Goal: Task Accomplishment & Management: Complete application form

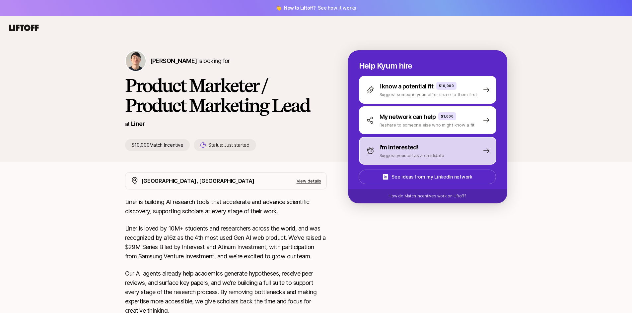
click at [415, 153] on p "Suggest yourself as a candidate" at bounding box center [412, 155] width 65 height 7
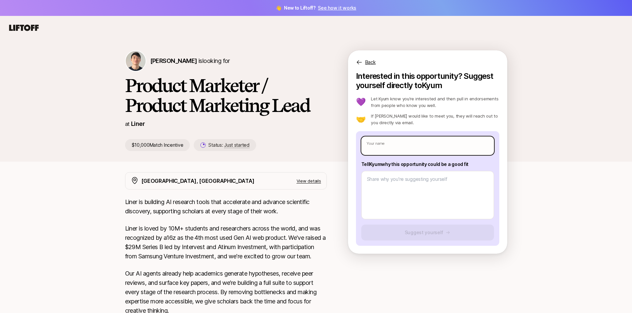
click at [413, 150] on input "text" at bounding box center [427, 146] width 133 height 19
type input "[PERSON_NAME]"
type textarea "x"
type input "[PERSON_NAME]"
type textarea "x"
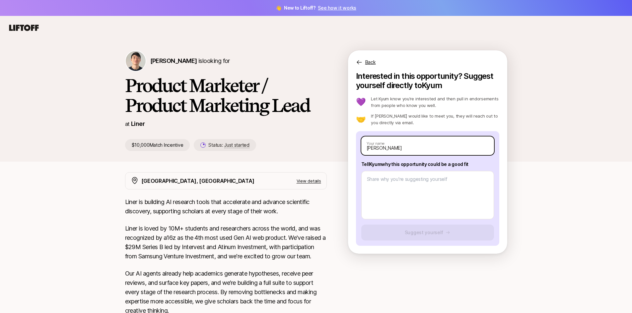
type input "[PERSON_NAME]"
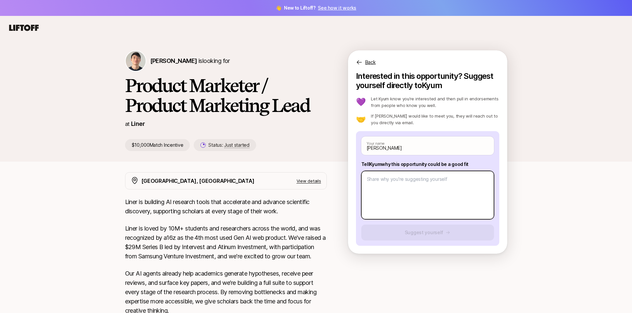
click at [368, 186] on textarea at bounding box center [427, 195] width 133 height 48
type textarea "x"
type textarea "2"
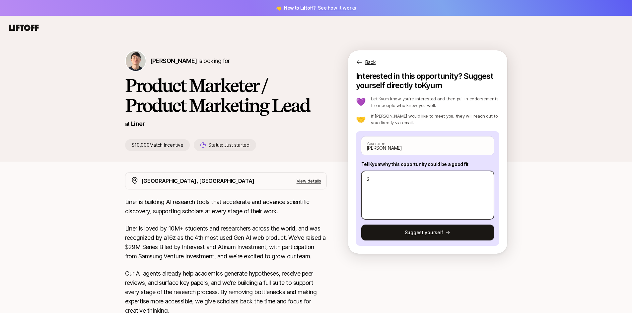
type textarea "x"
type textarea "25"
type textarea "x"
type textarea "25+"
type textarea "x"
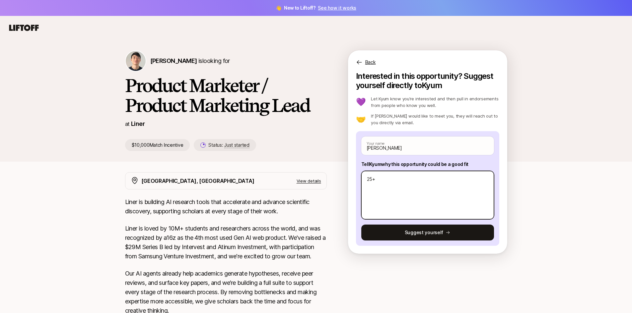
type textarea "25+"
type textarea "x"
type textarea "25+ s"
type textarea "x"
type textarea "25+ se"
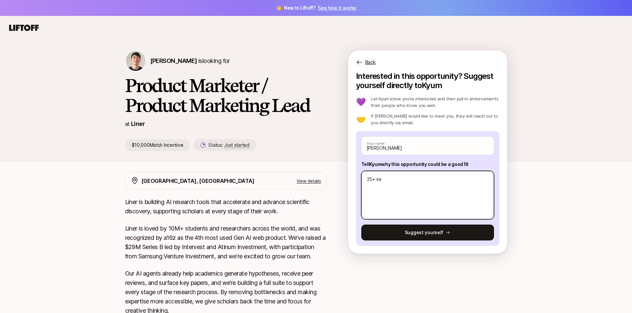
type textarea "x"
type textarea "25+ sen"
type textarea "x"
type textarea "25+ seni"
type textarea "x"
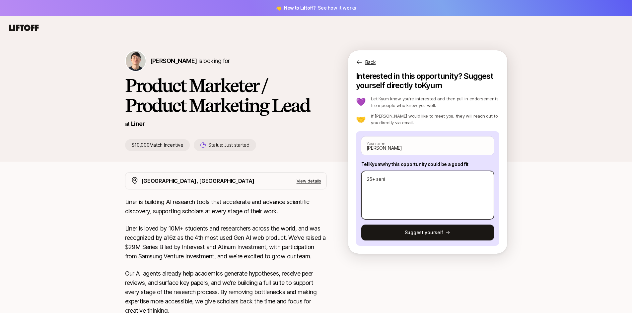
type textarea "25+ senio"
type textarea "x"
type textarea "25+ senior"
type textarea "x"
type textarea "25+ senior"
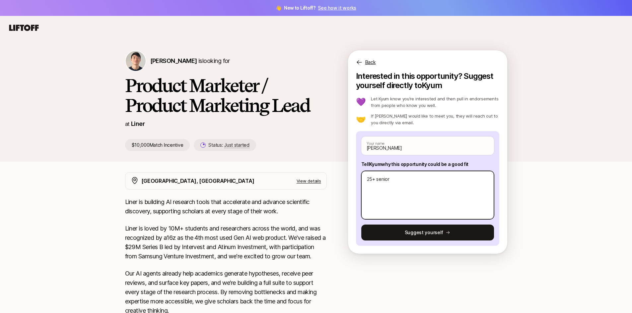
type textarea "x"
type textarea "25+ senior p"
type textarea "x"
type textarea "25+ senior pr"
type textarea "x"
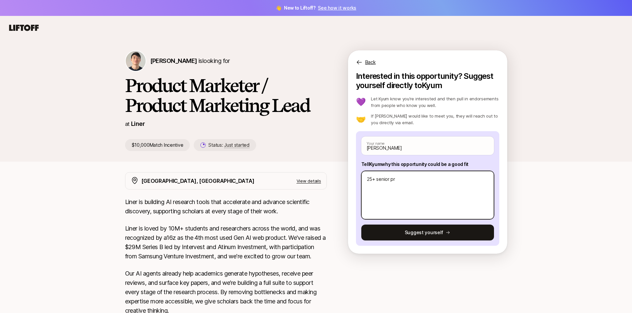
type textarea "25+ senior pro"
type textarea "x"
type textarea "25+ senior prod"
type textarea "x"
type textarea "25+ senior produ"
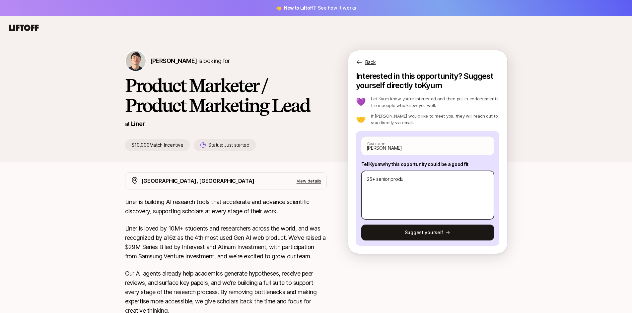
type textarea "x"
type textarea "25+ senior produc"
type textarea "x"
type textarea "25+ senior product"
type textarea "x"
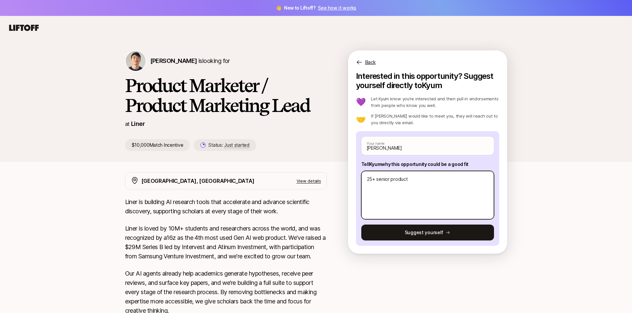
type textarea "25+ senior product a"
type textarea "x"
type textarea "25+ senior product an"
type textarea "x"
type textarea "25+ senior product and"
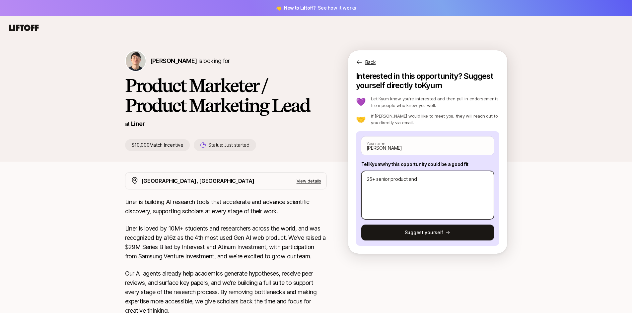
type textarea "x"
type textarea "25+ senior product and"
type textarea "x"
type textarea "25+ senior product and d"
type textarea "x"
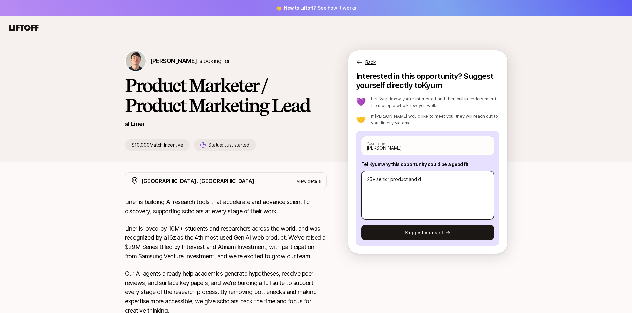
type textarea "25+ senior product and de"
type textarea "x"
type textarea "25+ senior product and dema"
type textarea "x"
type textarea "25+ senior product and deman"
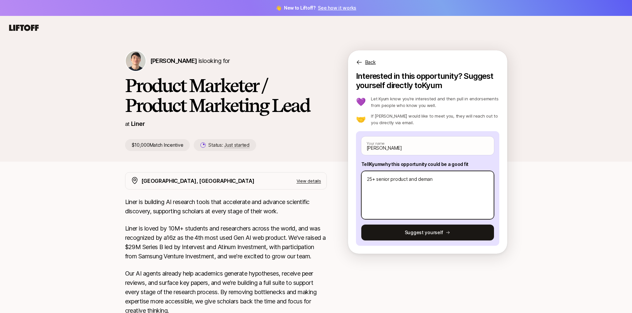
type textarea "x"
type textarea "25+ senior product and demand"
type textarea "x"
type textarea "25+ senior product and demand"
type textarea "x"
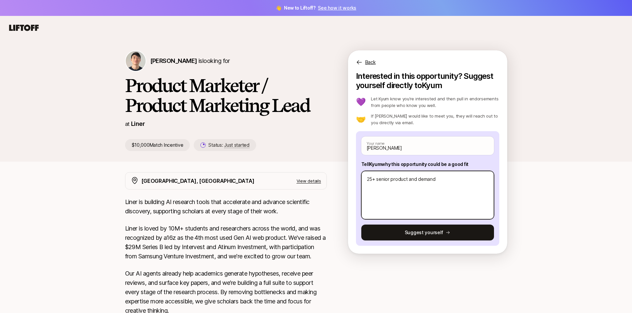
type textarea "25+ senior product and demand g"
type textarea "x"
type textarea "25+ senior product and demand gen"
type textarea "x"
type textarea "25+ senior product and demand gener"
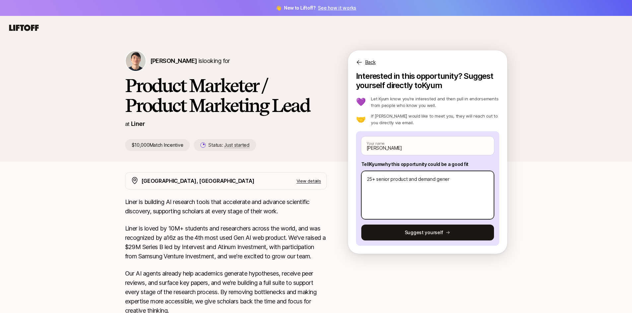
type textarea "x"
type textarea "25+ senior product and demand genera"
type textarea "x"
type textarea "25+ senior product and demand generat"
type textarea "x"
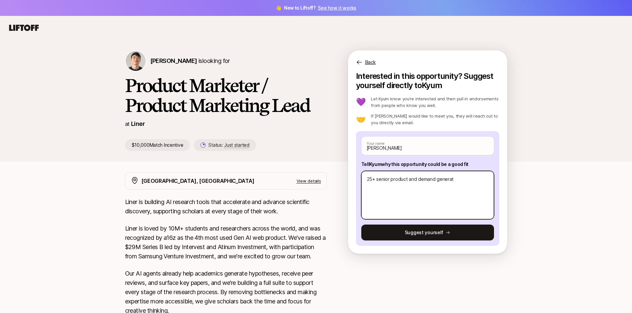
type textarea "25+ senior product and demand generati"
type textarea "x"
type textarea "25+ senior product and demand generatio"
type textarea "x"
type textarea "25+ senior product and demand generation"
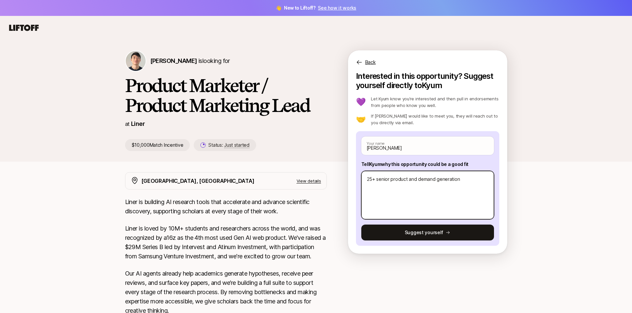
type textarea "x"
type textarea "25+ senior product and demand generation"
type textarea "x"
type textarea "25+ senior product and demand generation m"
type textarea "x"
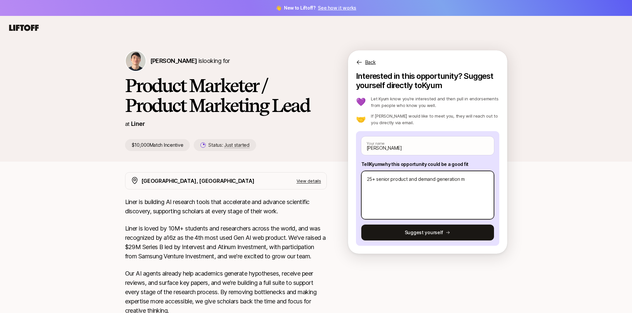
type textarea "25+ senior product and demand generation ma"
type textarea "x"
type textarea "25+ senior product and demand generation mar"
type textarea "x"
type textarea "25+ senior product and demand generation mark"
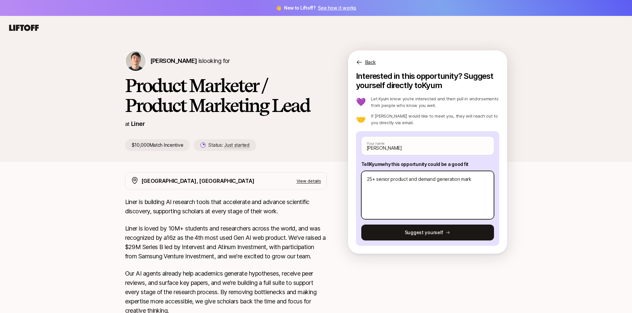
type textarea "x"
type textarea "25+ senior product and demand generation marke"
type textarea "x"
type textarea "25+ senior product and demand generation market"
type textarea "x"
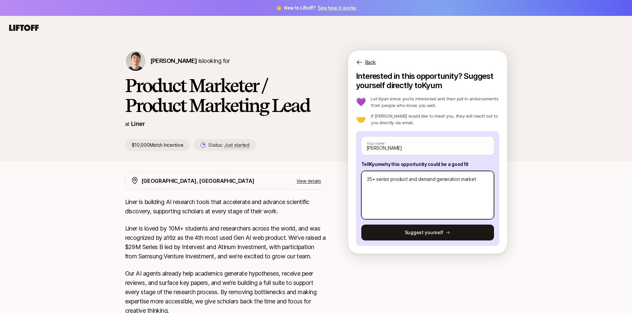
type textarea "25+ senior product and demand generation markete"
type textarea "x"
type textarea "25+ senior product and demand generation marketer"
type textarea "x"
type textarea "25+ senior product and demand generation marketer"
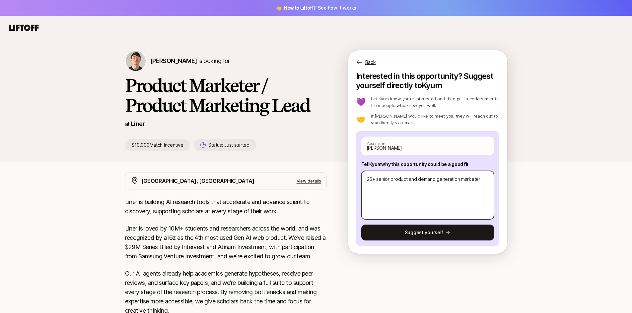
type textarea "x"
type textarea "25+ senior product and demand generation marketer f"
type textarea "x"
type textarea "25+ senior product and demand generation marketer fo"
type textarea "x"
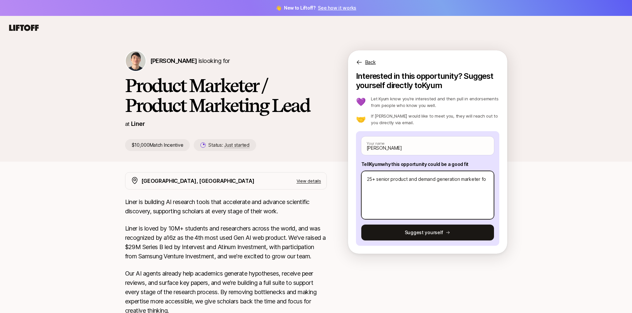
type textarea "25+ senior product and demand generation marketer foc"
type textarea "x"
type textarea "25+ senior product and demand generation marketer focue"
type textarea "x"
type textarea "25+ senior product and demand generation marketer focues"
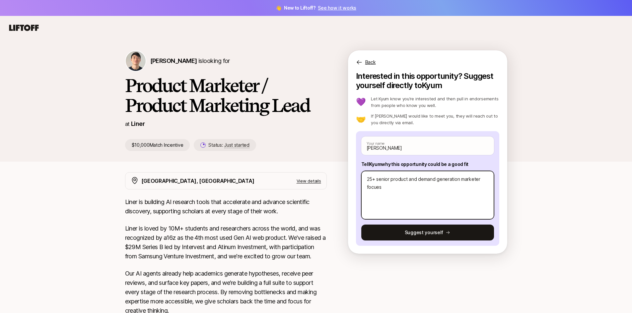
type textarea "x"
type textarea "25+ senior product and demand generation marketer focue"
type textarea "x"
type textarea "25+ senior product and demand generation marketer focu"
type textarea "x"
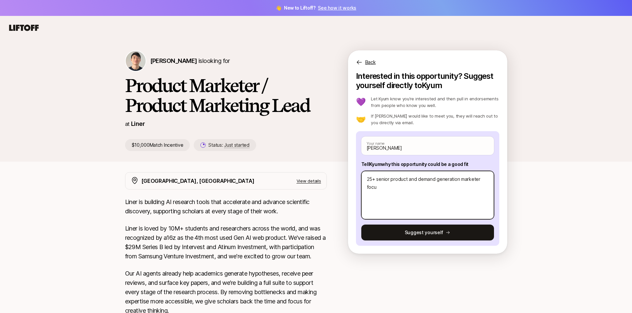
type textarea "25+ senior product and demand generation marketer focus"
type textarea "x"
type textarea "25+ senior product and demand generation marketer focuse"
type textarea "x"
type textarea "25+ senior product and demand generation marketer focused"
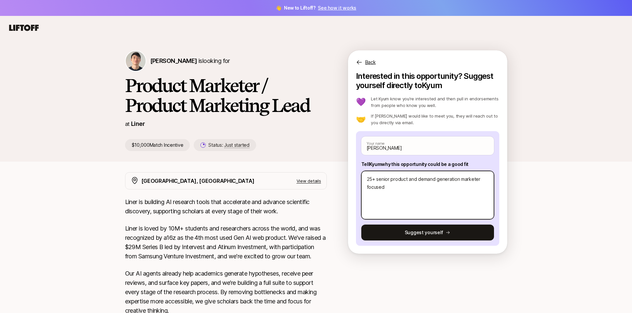
type textarea "x"
type textarea "25+ senior product and demand generation marketer focused"
type textarea "x"
type textarea "25+ senior product and demand generation marketer focused o"
type textarea "x"
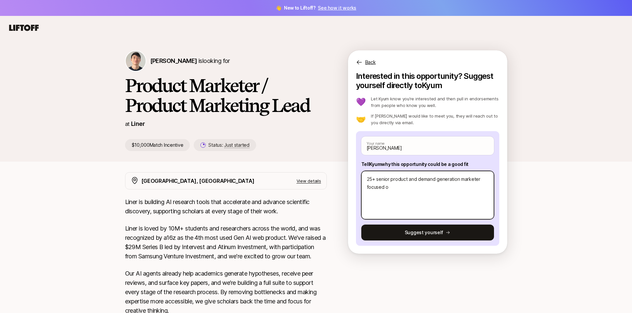
type textarea "25+ senior product and demand generation marketer focused on"
type textarea "x"
type textarea "25+ senior product and demand generation marketer focused on"
type textarea "x"
type textarea "25+ senior product and demand generation marketer focused on A"
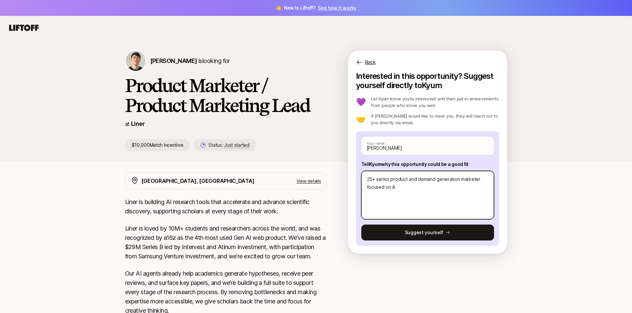
type textarea "x"
type textarea "25+ senior product and demand generation marketer focused on AI"
type textarea "x"
type textarea "25+ senior product and demand generation marketer focused on AI,"
type textarea "x"
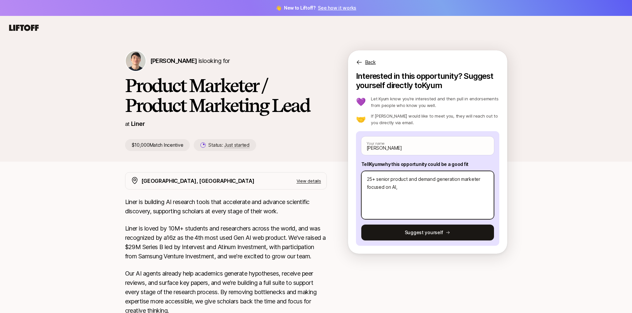
type textarea "25+ senior product and demand generation marketer focused on AI,"
type textarea "x"
type textarea "25+ senior product and demand generation marketer focused on AI, S"
type textarea "x"
type textarea "25+ senior product and demand generation marketer focused on AI, Sa"
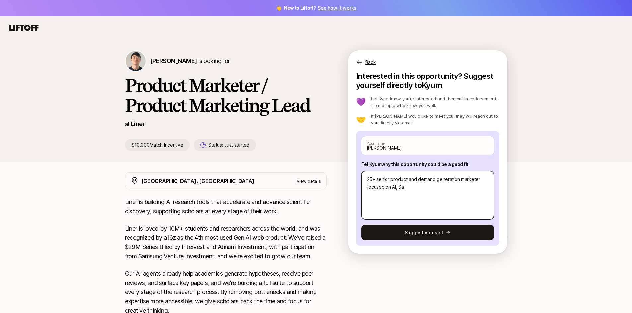
type textarea "x"
type textarea "25+ senior product and demand generation marketer focused on AI, Saa"
type textarea "x"
type textarea "25+ senior product and demand generation marketer focused on AI, SaaS"
type textarea "x"
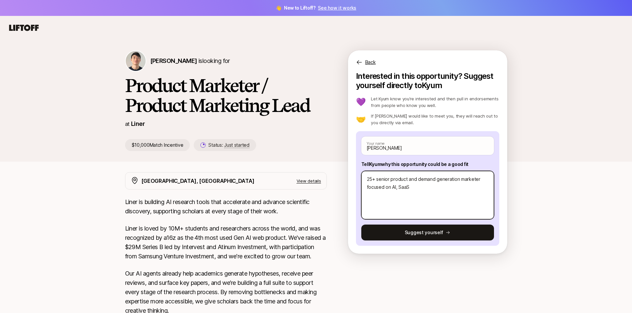
type textarea "25+ senior product and demand generation marketer focused on AI, SaaS"
type textarea "x"
type textarea "25+ senior product and demand generation marketer focused on AI, SaaS a"
type textarea "x"
type textarea "25+ senior product and demand generation marketer focused on AI, SaaS an"
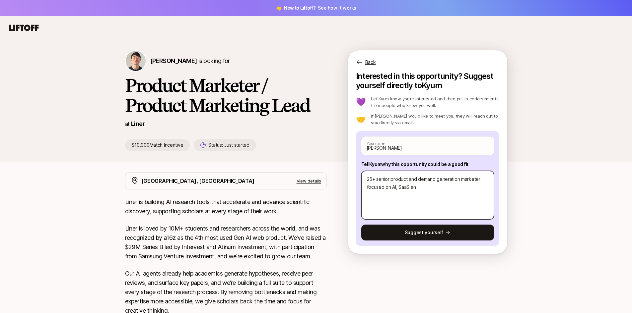
type textarea "x"
type textarea "25+ senior product and demand generation marketer focused on AI, SaaS and"
type textarea "x"
type textarea "25+ senior product and demand generation marketer focused on AI, SaaS and"
type textarea "x"
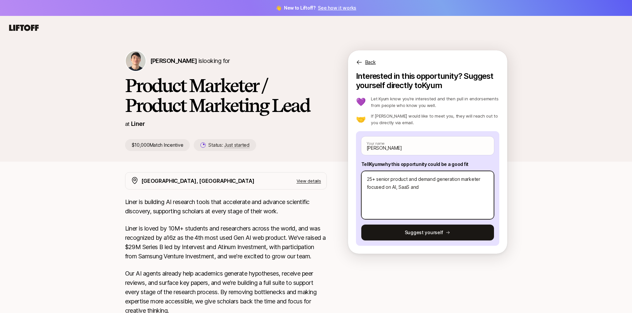
type textarea "25+ senior product and demand generation marketer focused on AI, SaaS and o"
type textarea "x"
type textarea "25+ senior product and demand generation marketer focused on AI, SaaS and oth"
type textarea "x"
type textarea "25+ senior product and demand generation marketer focused on AI, SaaS and othe"
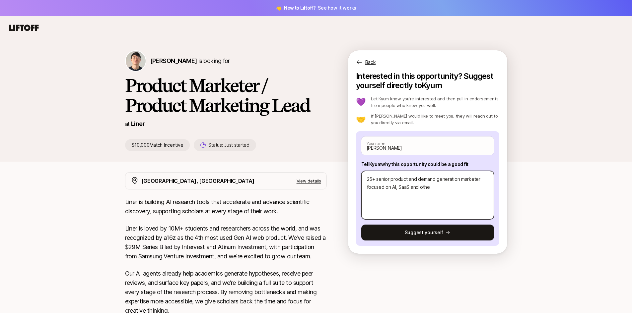
type textarea "x"
type textarea "25+ senior product and demand generation marketer focused on AI, SaaS and other"
type textarea "x"
type textarea "25+ senior product and demand generation marketer focused on AI, SaaS and other"
type textarea "x"
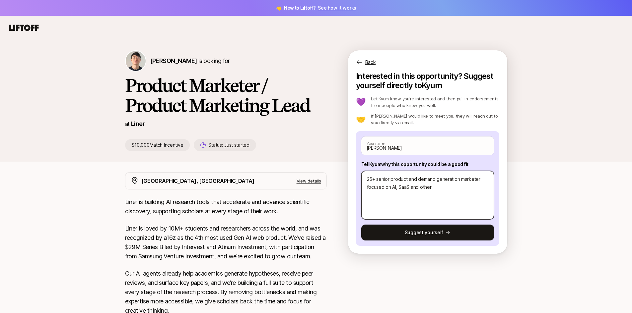
type textarea "25+ senior product and demand generation marketer focused on AI, SaaS and other…"
type textarea "x"
type textarea "25+ senior product and demand generation marketer focused on AI, SaaS and other…"
type textarea "x"
type textarea "25+ senior product and demand generation marketer focused on AI, SaaS and other…"
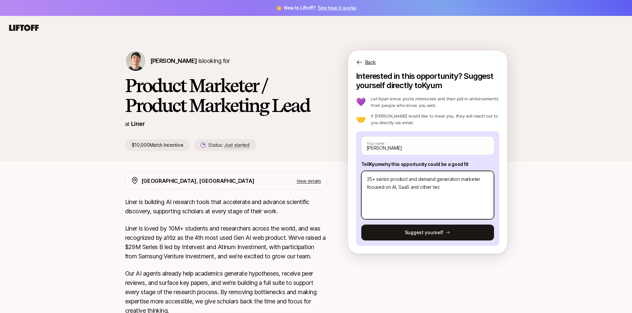
type textarea "x"
type textarea "25+ senior product and demand generation marketer focused on AI, SaaS and other…"
type textarea "x"
type textarea "25+ senior product and demand generation marketer focused on AI, SaaS and other…"
type textarea "x"
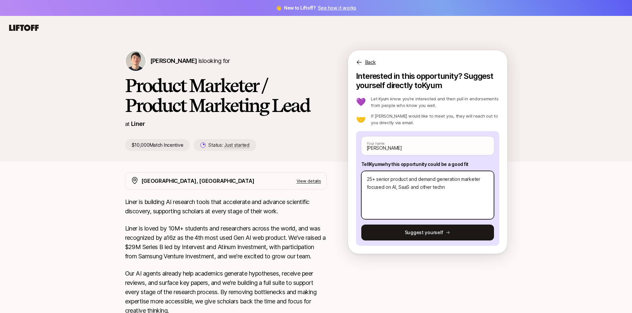
type textarea "25+ senior product and demand generation marketer focused on AI, SaaS and other…"
type textarea "x"
type textarea "25+ senior product and demand generation marketer focused on AI, SaaS and other…"
type textarea "x"
type textarea "25+ senior product and demand generation marketer focused on AI, SaaS and other…"
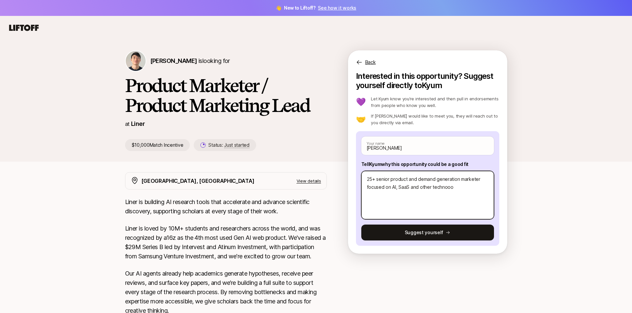
type textarea "x"
type textarea "25+ senior product and demand generation marketer focused on AI, SaaS and other…"
type textarea "x"
type textarea "25+ senior product and demand generation marketer focused on AI, SaaS and other…"
type textarea "x"
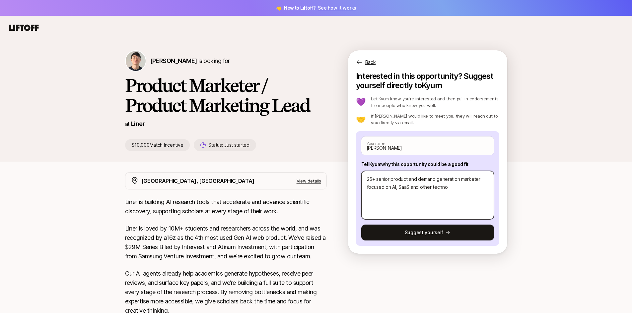
type textarea "25+ senior product and demand generation marketer focused on AI, SaaS and other…"
type textarea "x"
type textarea "25+ senior product and demand generation marketer focused on AI, SaaS and other…"
type textarea "x"
type textarea "25+ senior product and demand generation marketer focused on AI, SaaS and other…"
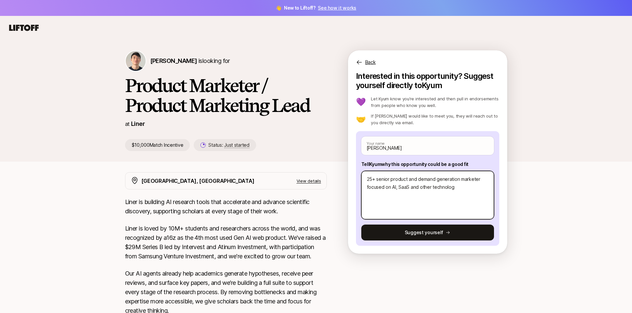
type textarea "x"
type textarea "25+ senior product and demand generation marketer focused on AI, SaaS and other…"
type textarea "x"
type textarea "25+ senior product and demand generation marketer focused on AI, SaaS and other…"
type textarea "x"
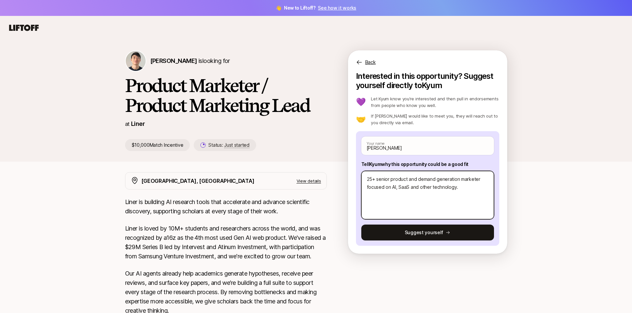
type textarea "25+ senior product and demand generation marketer focused on AI, SaaS and other…"
type textarea "x"
type textarea "25+ senior product and demand generation marketer focused on AI, SaaS and other…"
type textarea "x"
type textarea "25+ senior product and demand generation marketer focused on AI, SaaS and other…"
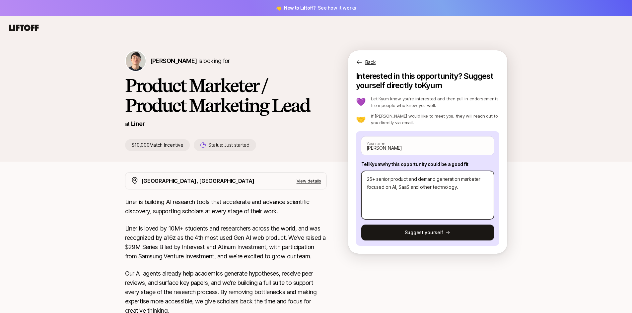
type textarea "x"
type textarea "25+ senior product and demand generation marketer focused on AI, SaaS and other…"
type textarea "x"
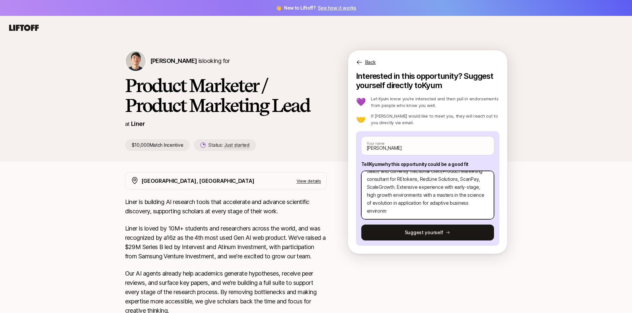
scroll to position [40, 0]
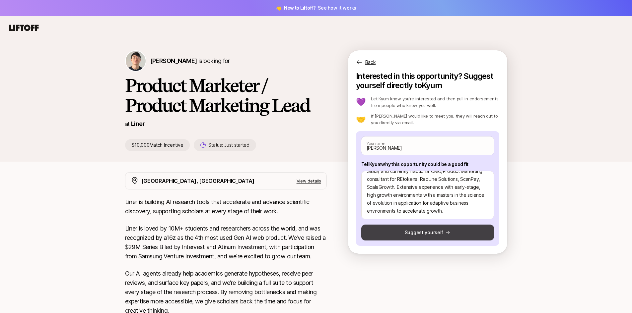
click at [434, 235] on button "Suggest yourself" at bounding box center [427, 233] width 133 height 16
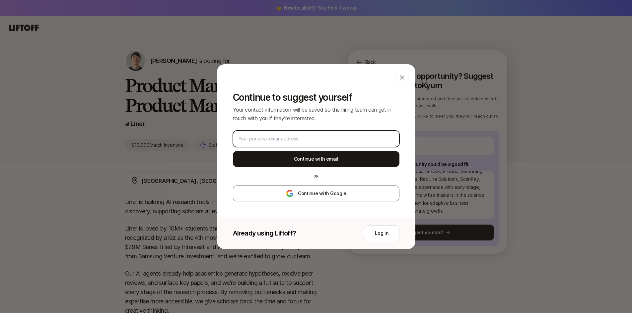
click at [302, 141] on input "email" at bounding box center [316, 139] width 155 height 8
click at [305, 141] on input "email" at bounding box center [316, 139] width 155 height 8
click at [401, 78] on icon at bounding box center [402, 77] width 7 height 7
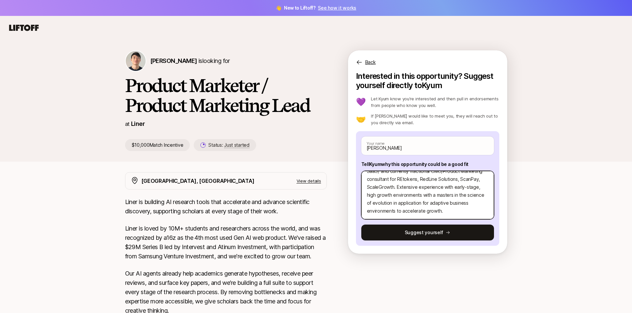
drag, startPoint x: 367, startPoint y: 178, endPoint x: 488, endPoint y: 214, distance: 126.4
click at [488, 214] on textarea "25+ senior product and demand generation marketer focused on AI, SaaS and other…" at bounding box center [427, 195] width 133 height 48
